Goal: Contribute content: Contribute content

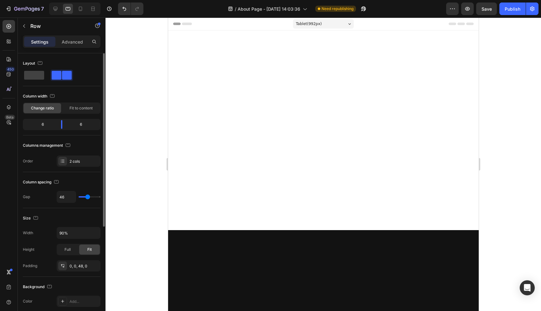
scroll to position [740, 0]
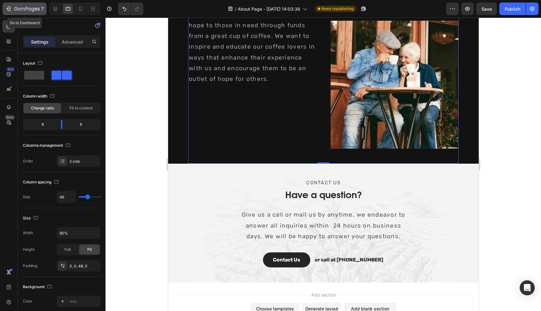
click at [25, 13] on button "7" at bounding box center [25, 9] width 44 height 13
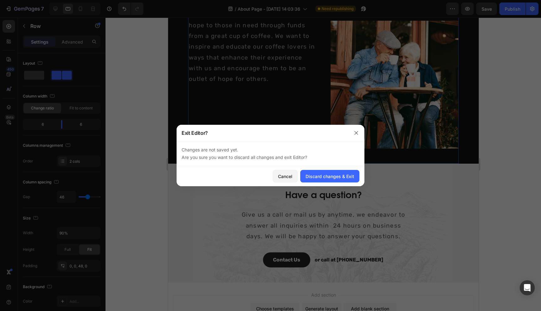
click at [310, 169] on div "Cancel Discard changes & Exit" at bounding box center [271, 176] width 188 height 20
click at [311, 173] on div "Discard changes & Exit" at bounding box center [330, 176] width 49 height 7
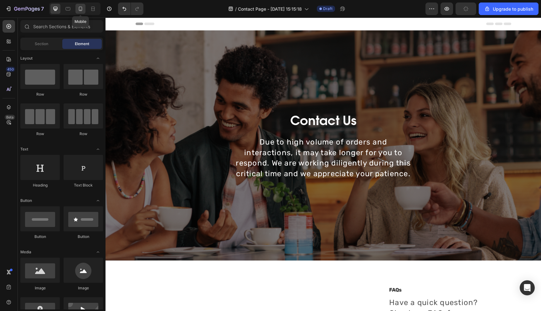
click at [81, 8] on icon at bounding box center [80, 9] width 6 height 6
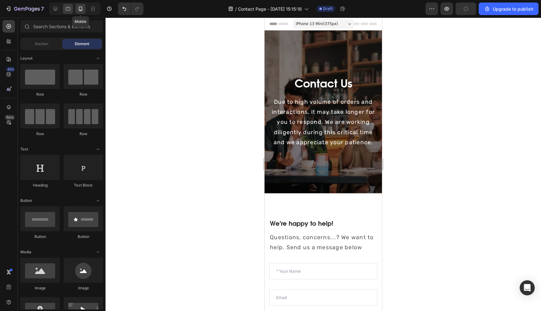
click at [71, 9] on div at bounding box center [68, 9] width 10 height 10
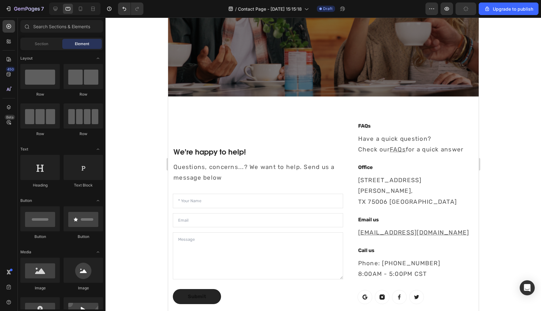
scroll to position [163, 0]
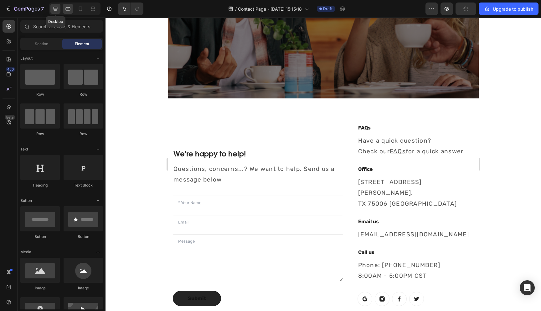
click at [52, 5] on div at bounding box center [55, 9] width 10 height 10
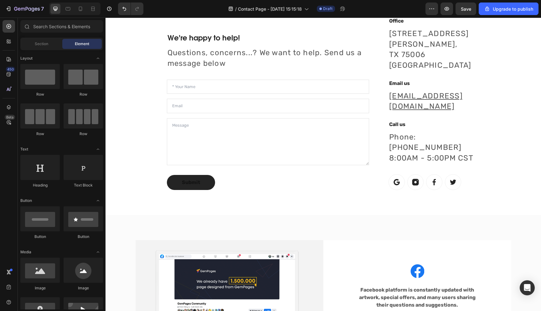
scroll to position [306, 0]
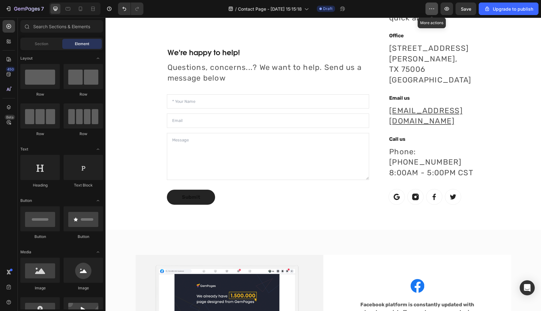
click at [433, 8] on icon "button" at bounding box center [432, 9] width 6 height 6
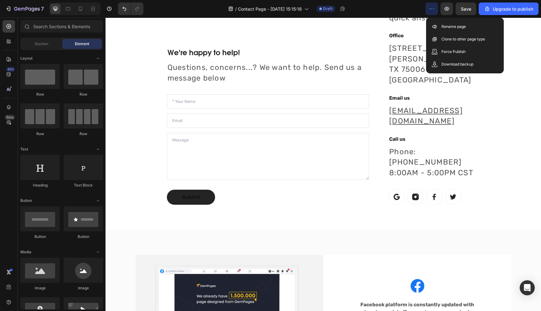
click at [433, 8] on icon "button" at bounding box center [432, 9] width 6 height 6
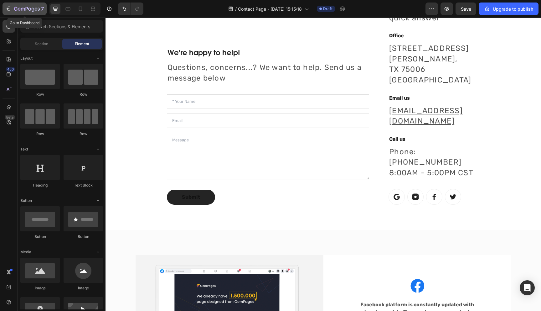
click at [26, 10] on icon "button" at bounding box center [27, 9] width 26 height 5
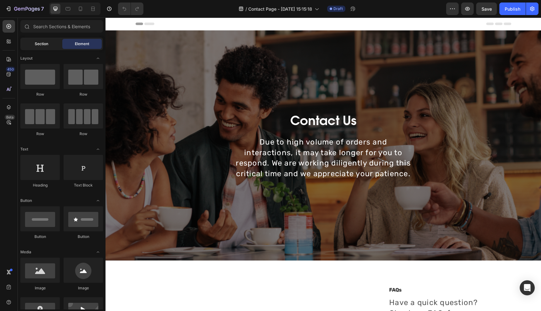
click at [37, 45] on span "Section" at bounding box center [41, 44] width 13 height 6
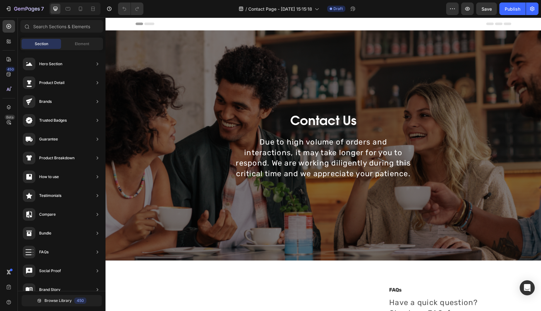
click at [75, 49] on div "Section Element" at bounding box center [61, 44] width 83 height 13
click at [76, 43] on span "Element" at bounding box center [82, 44] width 14 height 6
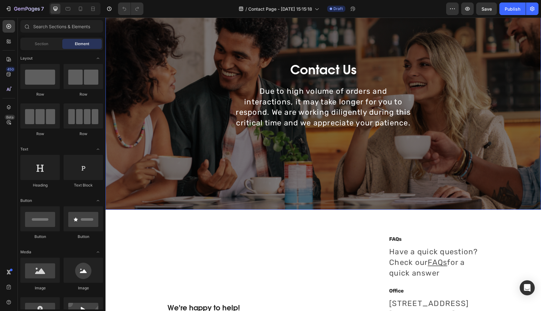
scroll to position [93, 0]
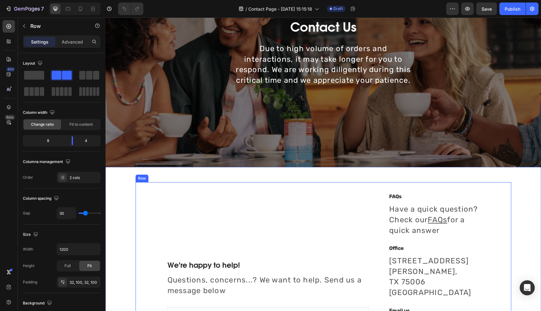
click at [172, 183] on div "We're happy to help! Heading Questions, concerns...? We want to help. Send us a…" at bounding box center [324, 304] width 376 height 245
click at [124, 176] on div "We're happy to help! Heading Questions, concerns...? We want to help. Send us a…" at bounding box center [324, 304] width 436 height 275
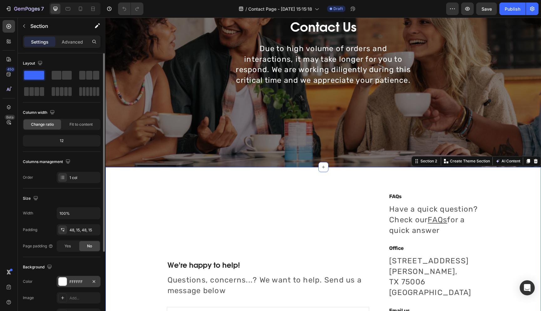
click at [71, 282] on div "FFFFFF" at bounding box center [79, 282] width 18 height 6
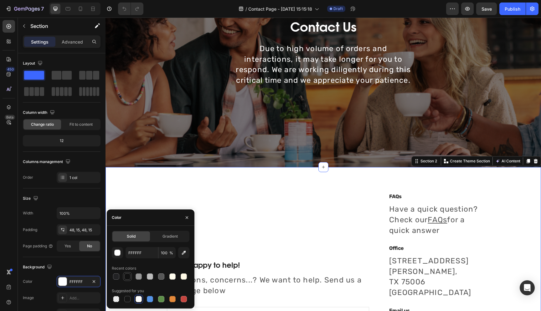
click at [127, 276] on div at bounding box center [127, 276] width 6 height 6
type input "121212"
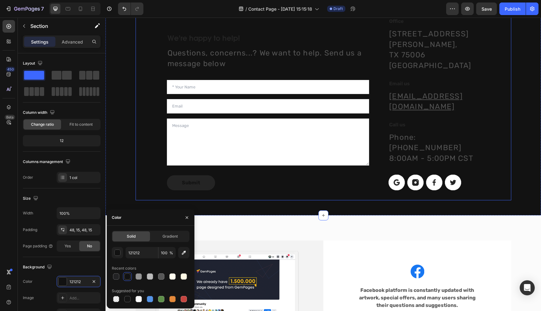
scroll to position [326, 0]
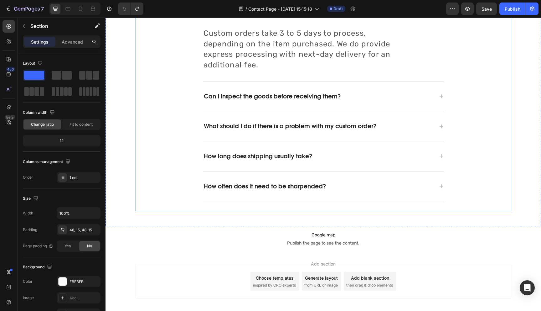
scroll to position [808, 0]
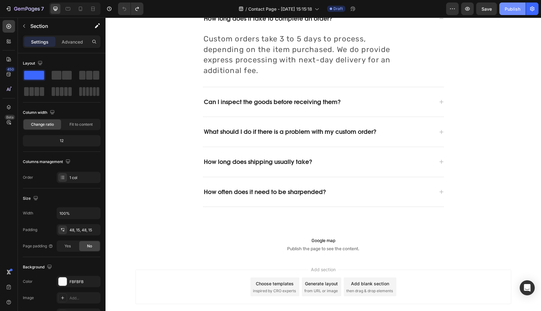
click at [506, 11] on div "Publish" at bounding box center [513, 9] width 16 height 7
click at [379, 250] on span "Publish the page to see the content." at bounding box center [324, 249] width 436 height 6
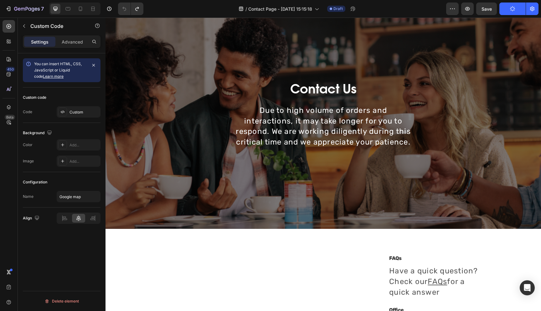
scroll to position [0, 0]
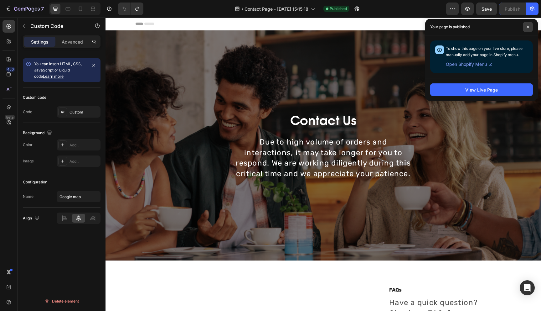
click at [529, 27] on icon at bounding box center [527, 26] width 3 height 3
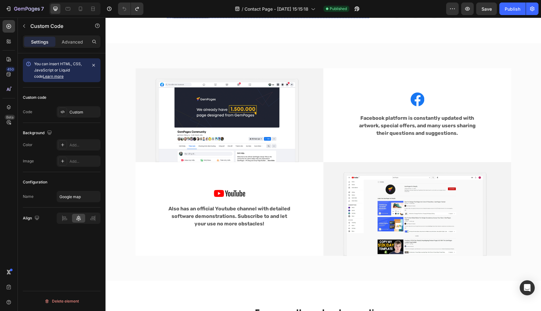
scroll to position [506, 0]
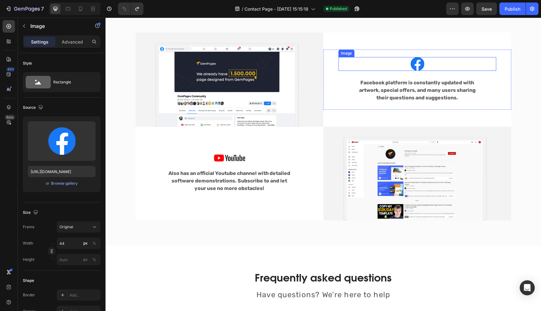
click at [407, 64] on div at bounding box center [418, 64] width 158 height 14
click at [341, 92] on div "Facebook platform is constantly updated with artwork, special offers, and many …" at bounding box center [418, 90] width 158 height 24
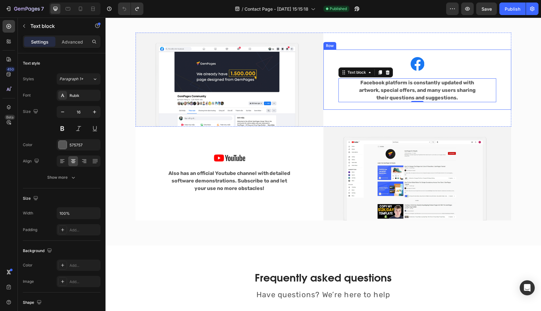
click at [328, 80] on div "Image Facebook platform is constantly updated with artwork, special offers, and…" at bounding box center [418, 79] width 188 height 60
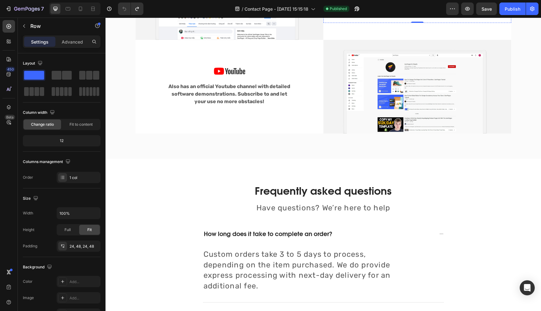
scroll to position [609, 0]
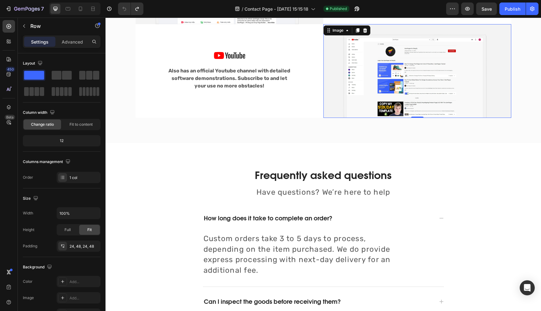
click at [340, 80] on img at bounding box center [418, 71] width 188 height 94
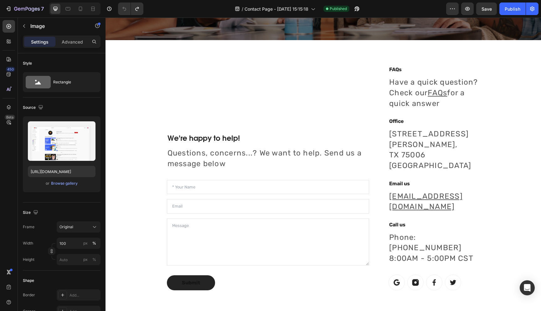
scroll to position [228, 0]
